Goal: Task Accomplishment & Management: Manage account settings

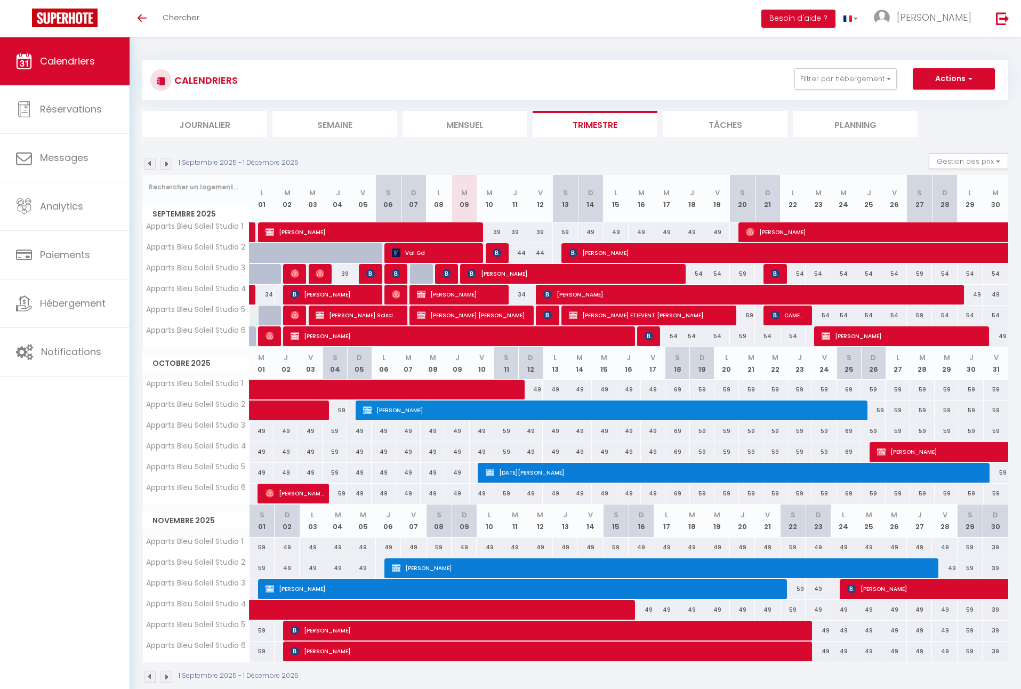
click at [499, 251] on img at bounding box center [497, 253] width 9 height 9
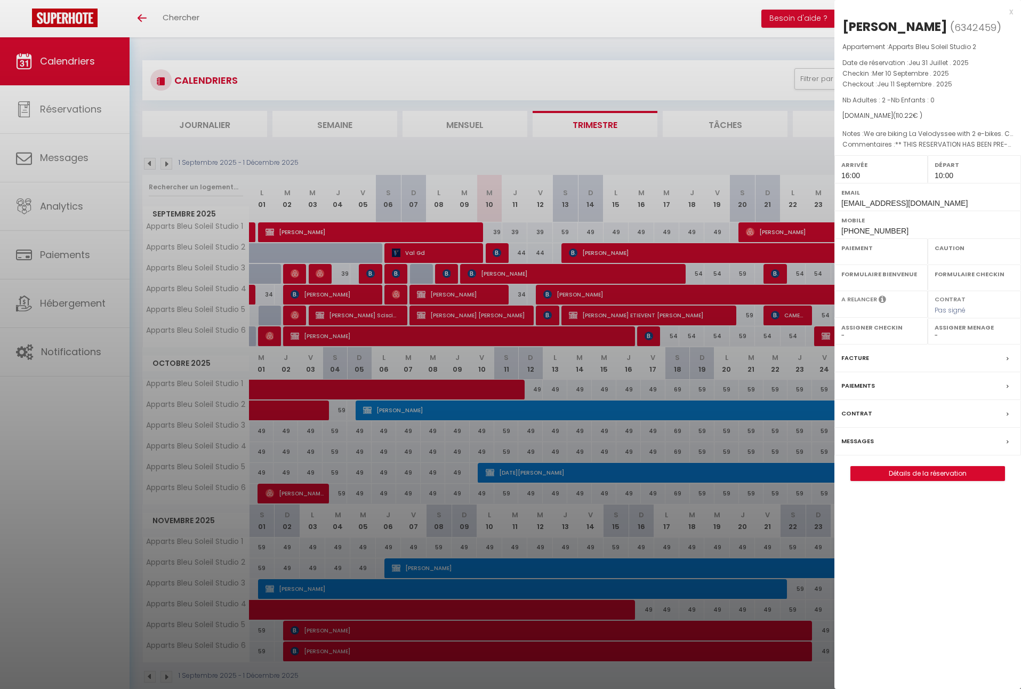
select select "OK"
select select "1"
select select "0"
select select "1"
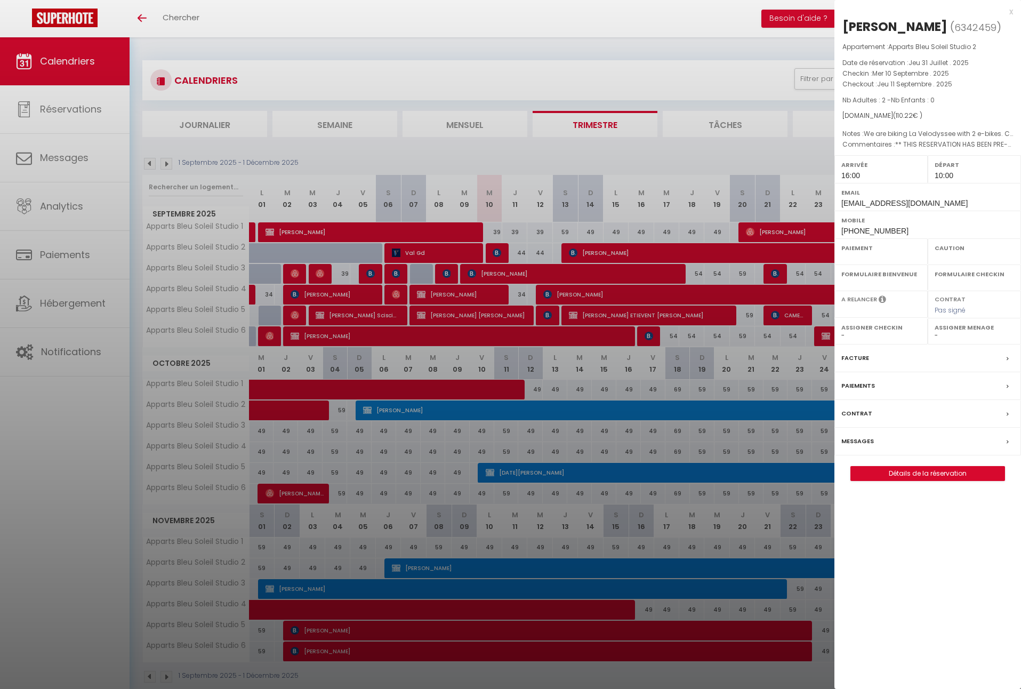
select select
click at [918, 481] on link "Détails de la réservation" at bounding box center [928, 474] width 154 height 14
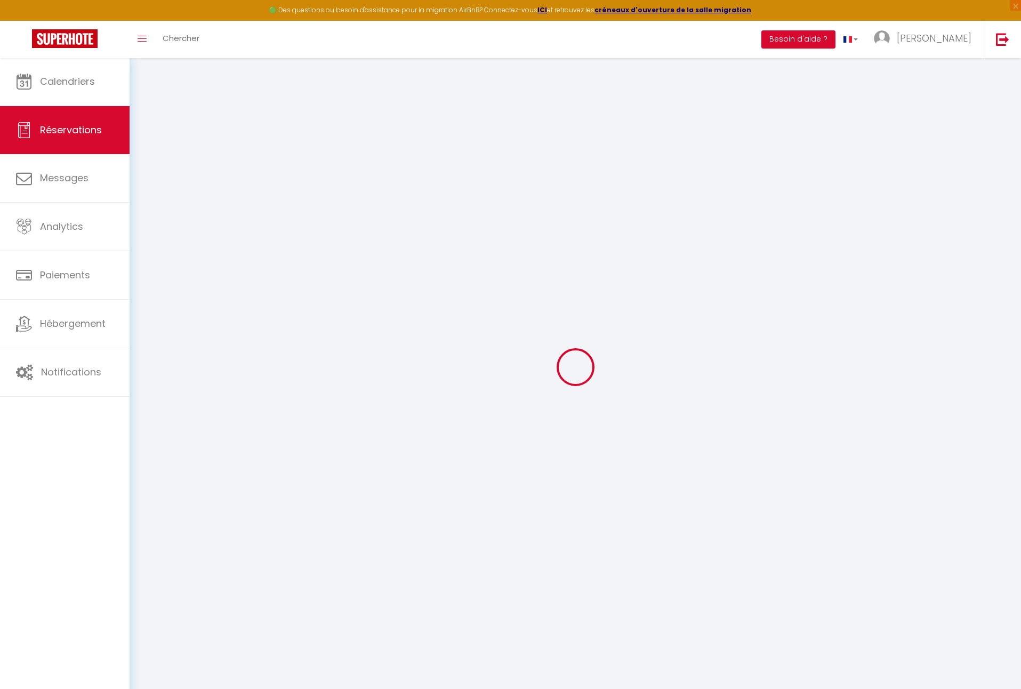
select select
checkbox input "false"
select select
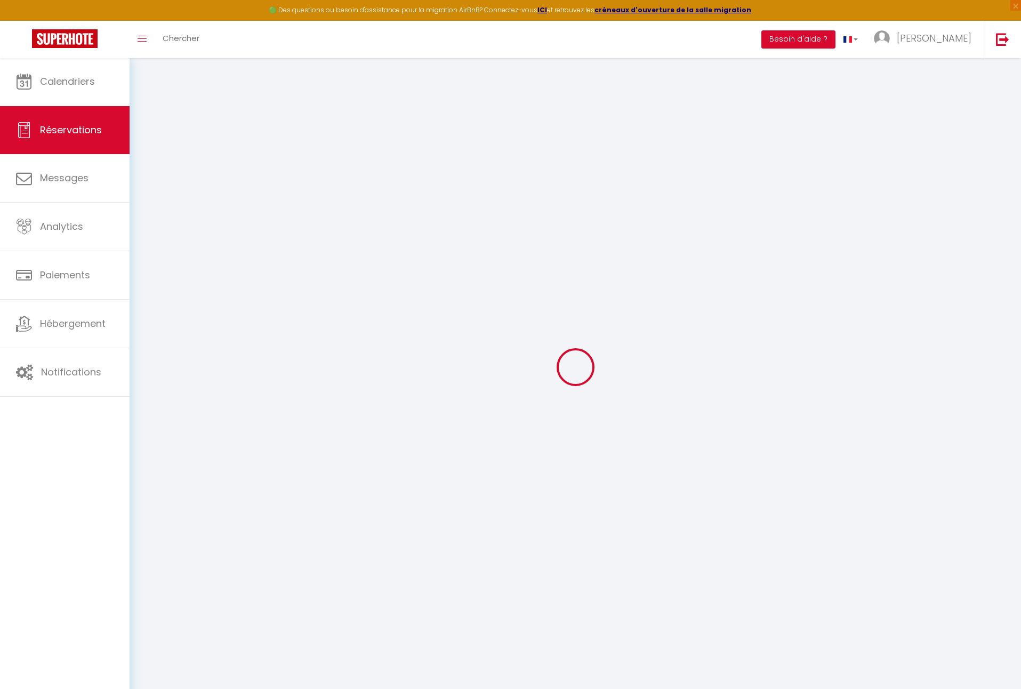
checkbox input "false"
type textarea "We are biking La Velodyssee with 2 e-bikes. Currently we do not know the exact …"
type textarea "** THIS RESERVATION HAS BEEN PRE-PAID ** BOOKING NOTE : Payment charge is EUR 1…"
type input "2.9"
select select
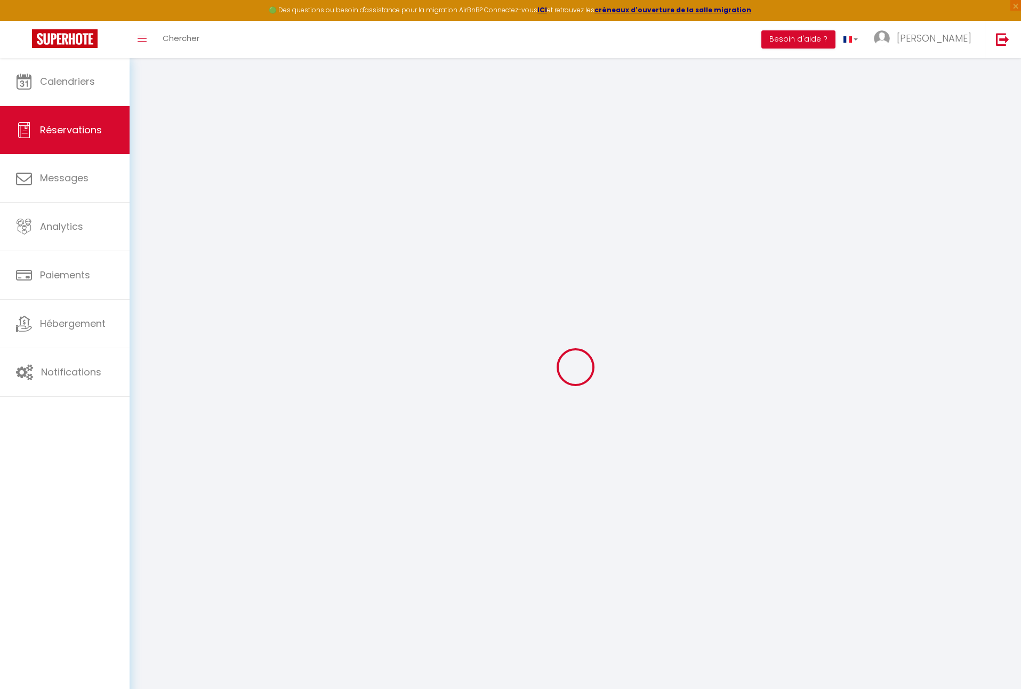
select select
checkbox input "false"
select select "16:00"
select select "10:00"
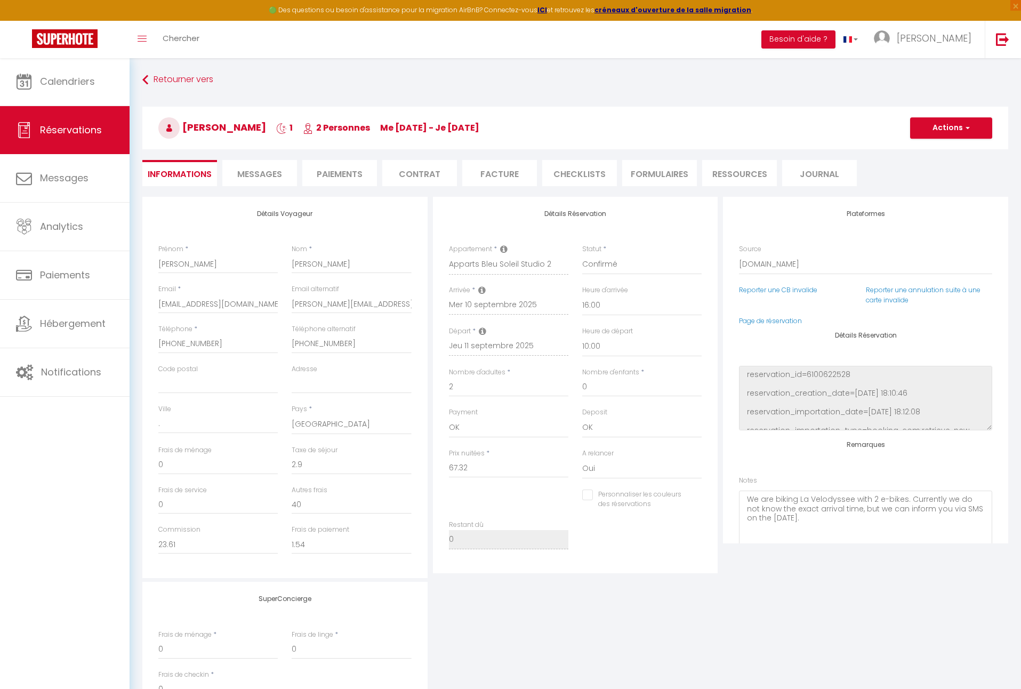
click at [266, 172] on span "Messages" at bounding box center [259, 174] width 45 height 12
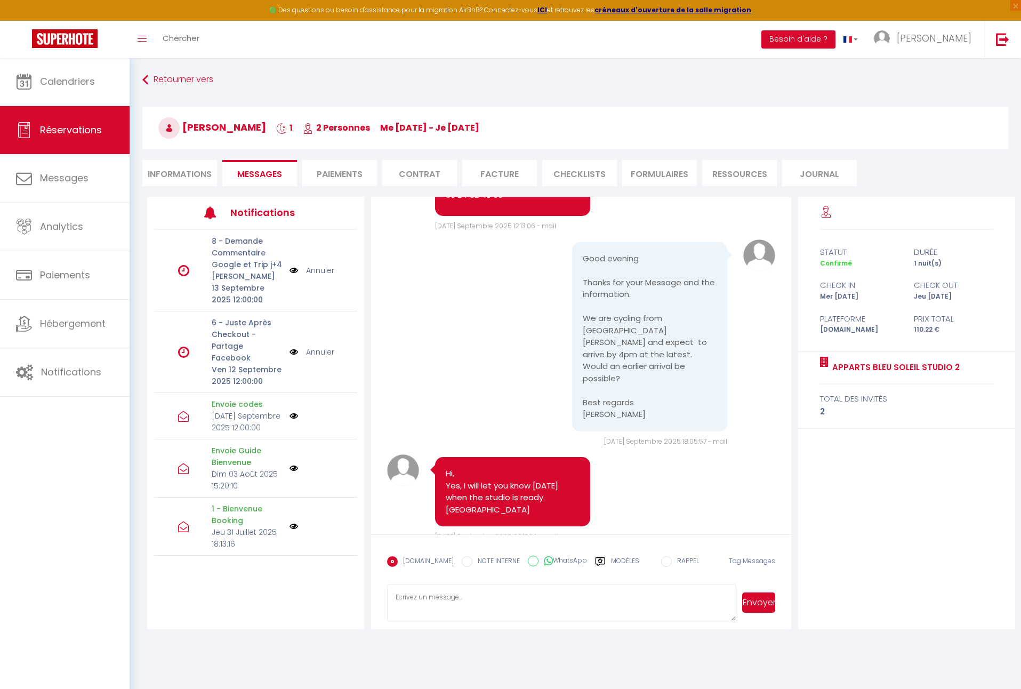
scroll to position [1868, 0]
click at [497, 598] on textarea at bounding box center [561, 602] width 349 height 37
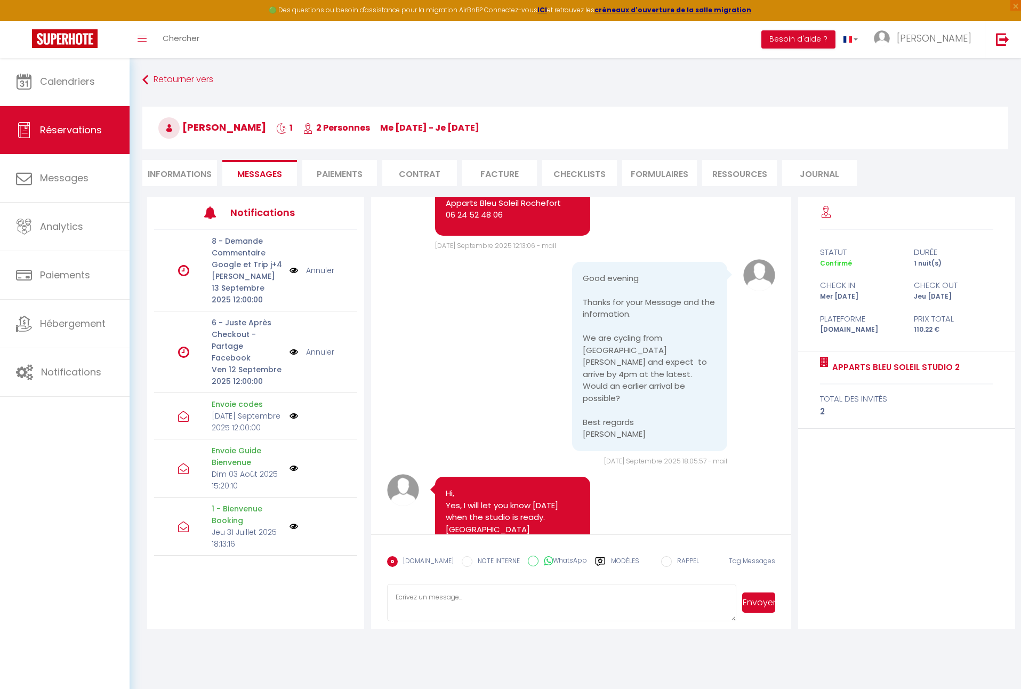
scroll to position [1851, 0]
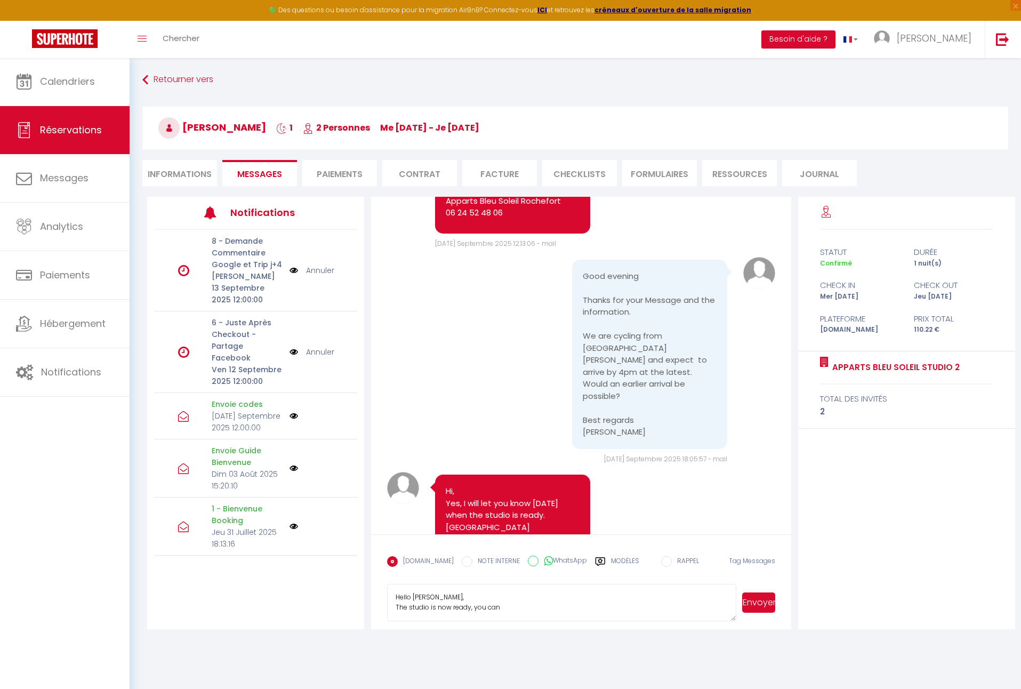
paste textarea "You can access it whenever you want. Enjoy your stay."
drag, startPoint x: 526, startPoint y: 607, endPoint x: 501, endPoint y: 608, distance: 25.1
click at [501, 608] on textarea "Hello [PERSON_NAME], The studio is now ready, you can You can access it wheneve…" at bounding box center [561, 602] width 349 height 37
click at [656, 608] on textarea "Hello [PERSON_NAME], The studio is now ready, you can access it whenever you wa…" at bounding box center [561, 602] width 349 height 37
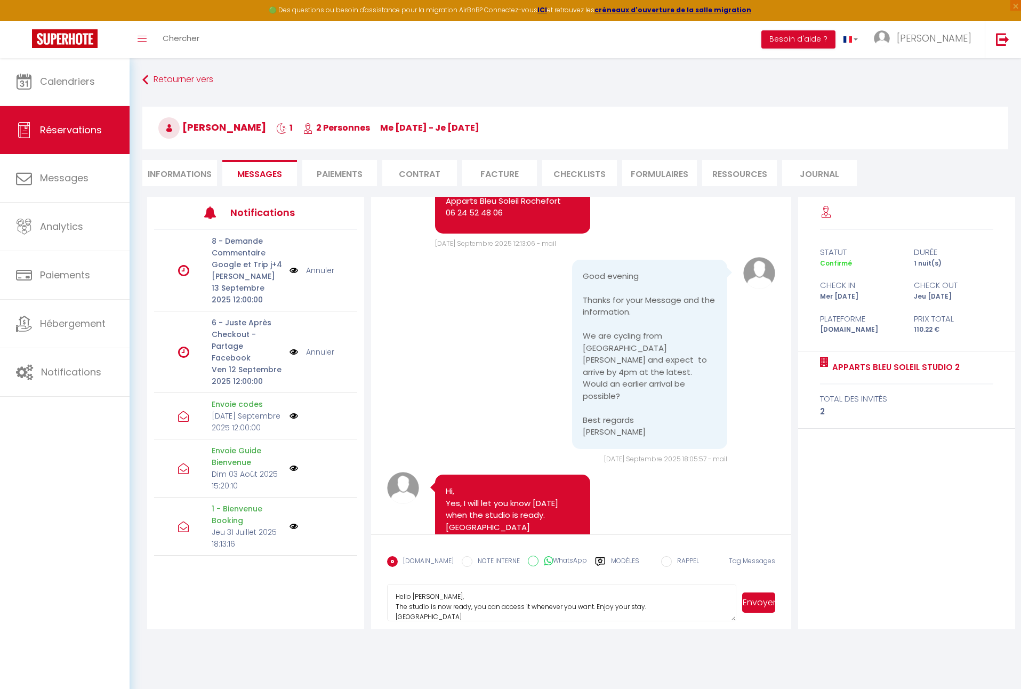
click at [596, 607] on textarea "Hello [PERSON_NAME], The studio is now ready, you can access it whenever you wa…" at bounding box center [561, 602] width 349 height 37
type textarea "Hello [PERSON_NAME], The studio is now ready, you can access it whenever you wa…"
click at [750, 601] on button "Envoyer" at bounding box center [758, 603] width 33 height 20
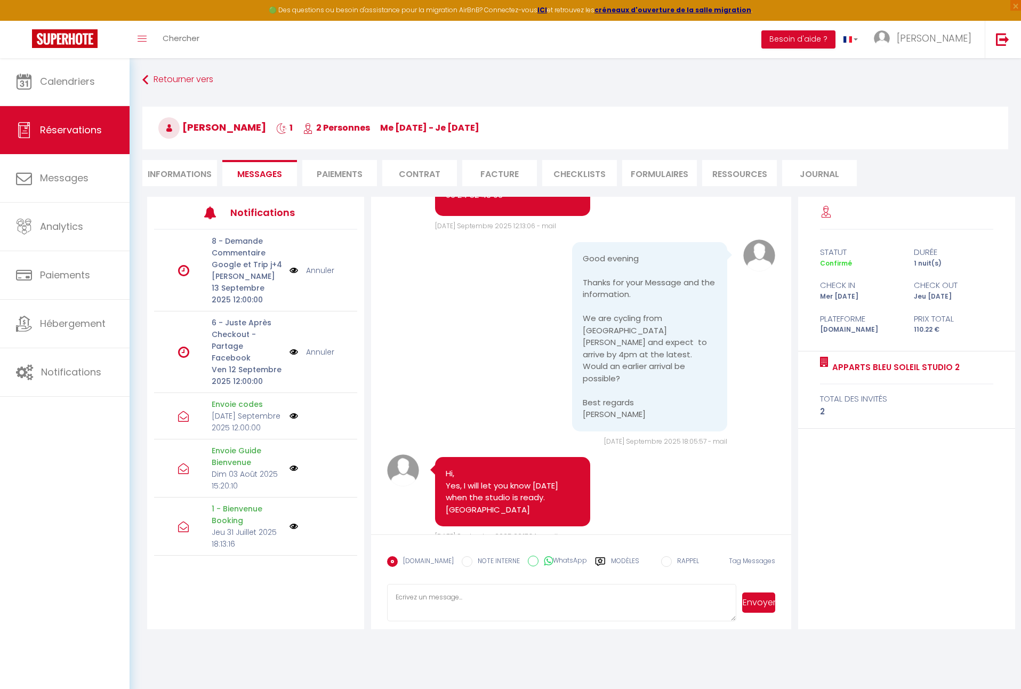
scroll to position [1868, 0]
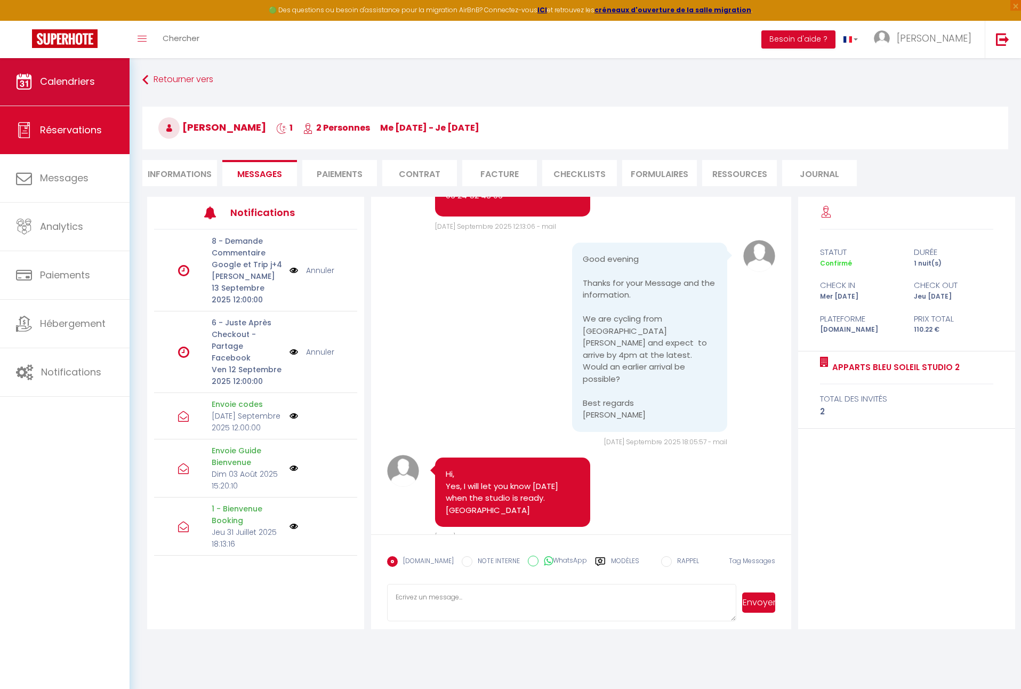
click at [101, 81] on link "Calendriers" at bounding box center [65, 82] width 130 height 48
